Goal: Contribute content

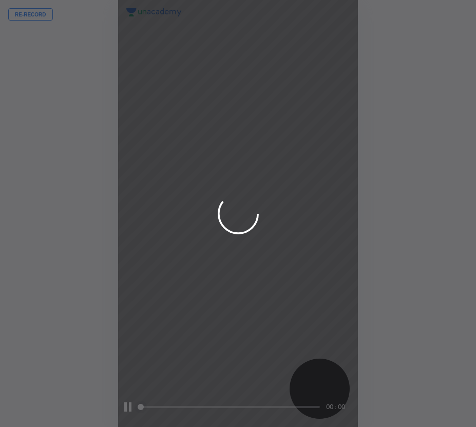
scroll to position [427, 312]
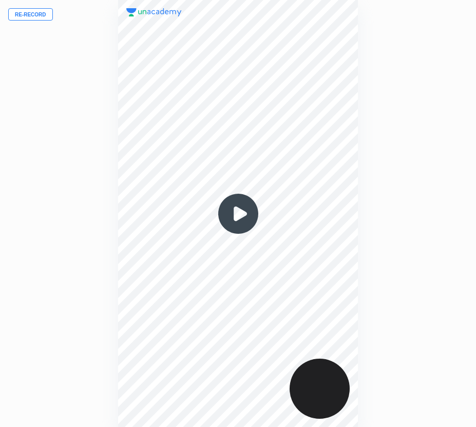
click at [40, 15] on button "Re-record" at bounding box center [30, 14] width 45 height 12
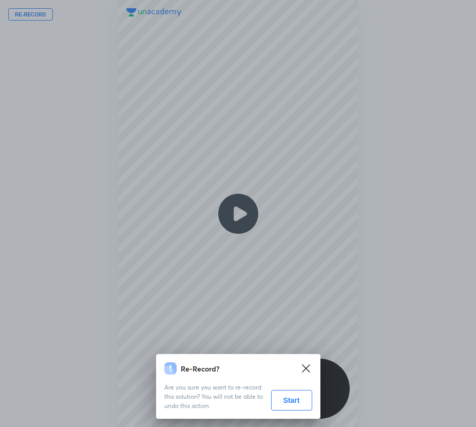
drag, startPoint x: 289, startPoint y: 403, endPoint x: 277, endPoint y: 399, distance: 13.0
click at [289, 404] on button "Start" at bounding box center [291, 400] width 41 height 21
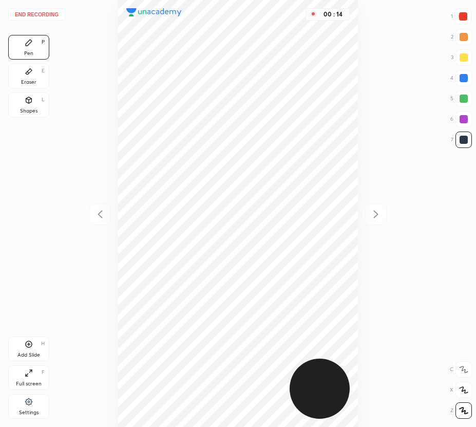
drag, startPoint x: 23, startPoint y: 72, endPoint x: 59, endPoint y: 73, distance: 36.0
click at [30, 73] on div "Eraser E" at bounding box center [28, 76] width 41 height 25
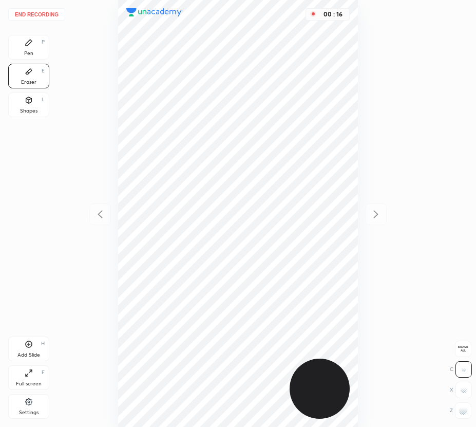
click at [35, 44] on div "Pen P" at bounding box center [28, 47] width 41 height 25
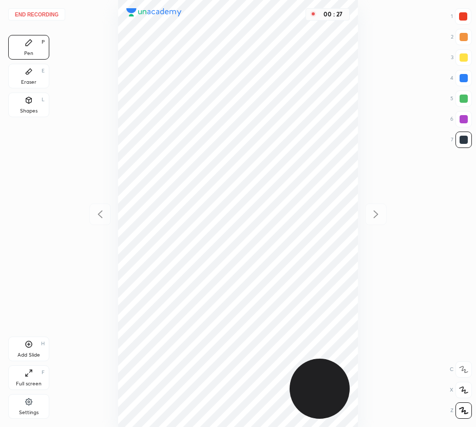
click at [462, 18] on div at bounding box center [463, 16] width 8 height 8
drag, startPoint x: 462, startPoint y: 140, endPoint x: 387, endPoint y: 152, distance: 75.9
click at [461, 140] on div at bounding box center [464, 140] width 8 height 8
click at [27, 348] on icon at bounding box center [29, 344] width 8 height 8
click at [39, 72] on div "Eraser E" at bounding box center [28, 76] width 41 height 25
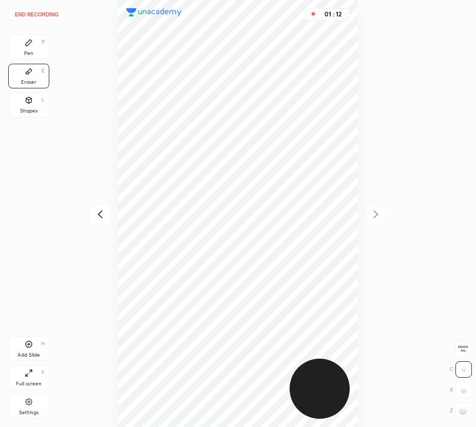
click at [31, 47] on div "Pen P" at bounding box center [28, 47] width 41 height 25
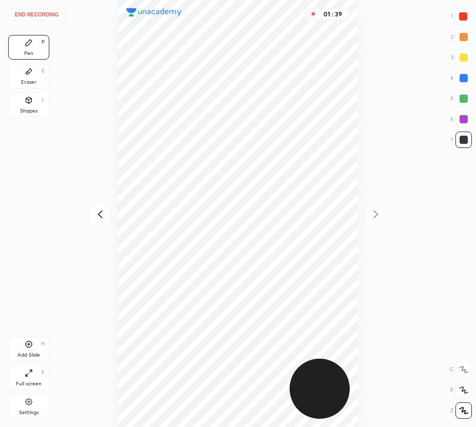
click at [462, 122] on div at bounding box center [464, 119] width 8 height 8
click at [44, 13] on button "End recording" at bounding box center [36, 14] width 57 height 12
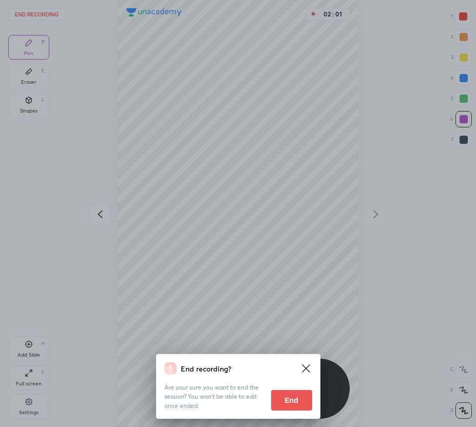
drag, startPoint x: 290, startPoint y: 398, endPoint x: 299, endPoint y: 394, distance: 9.9
click at [290, 397] on button "End" at bounding box center [291, 400] width 41 height 21
